Goal: Transaction & Acquisition: Purchase product/service

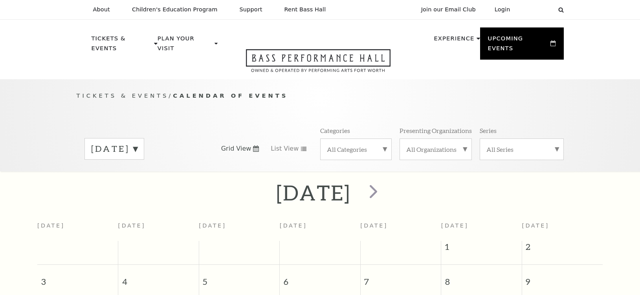
scroll to position [69, 0]
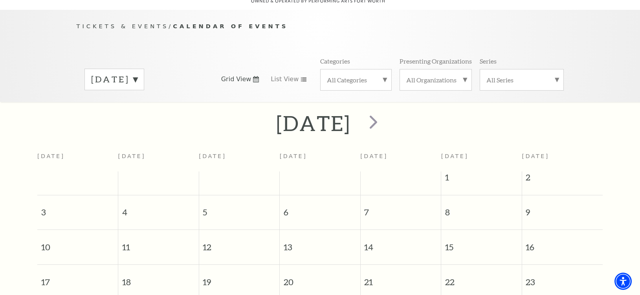
click at [92, 23] on span "Tickets & Events" at bounding box center [123, 26] width 92 height 7
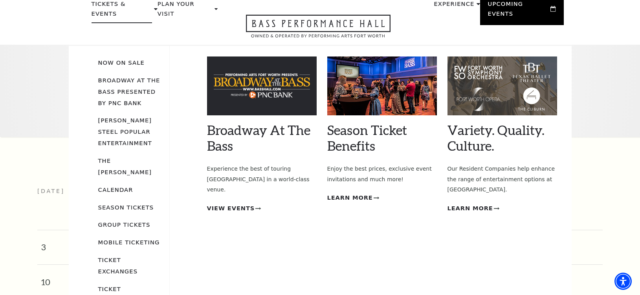
scroll to position [0, 0]
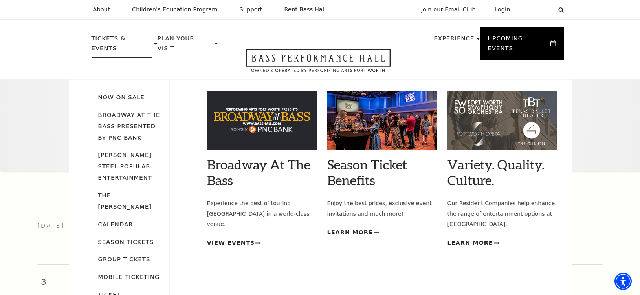
click at [118, 38] on p "Tickets & Events" at bounding box center [121, 46] width 61 height 24
click at [125, 91] on li "Now On Sale" at bounding box center [129, 96] width 63 height 11
click at [121, 94] on link "Now On Sale" at bounding box center [121, 97] width 46 height 7
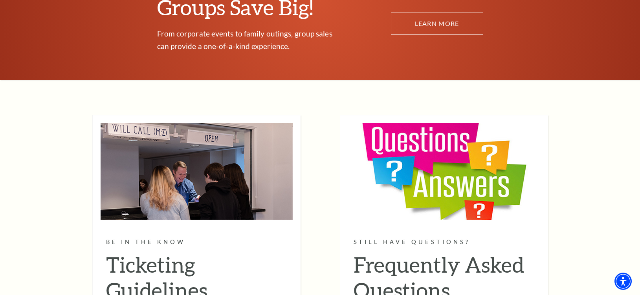
scroll to position [4515, 0]
